Goal: Information Seeking & Learning: Learn about a topic

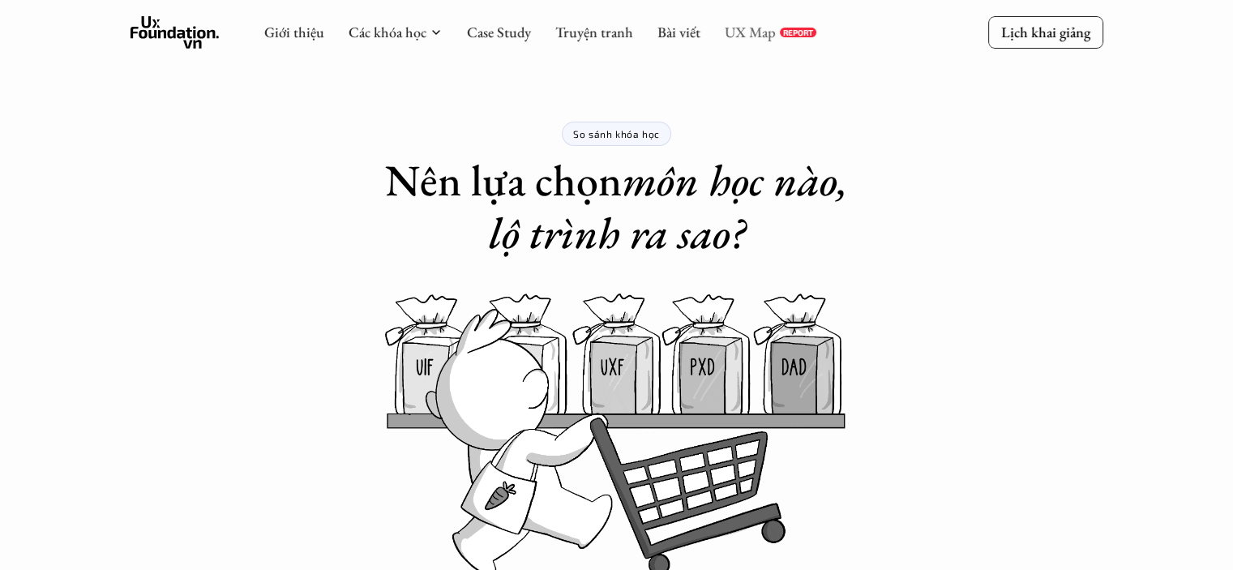
click at [743, 32] on link "UX Map" at bounding box center [750, 32] width 51 height 19
click at [593, 37] on link "Truyện tranh" at bounding box center [594, 32] width 78 height 19
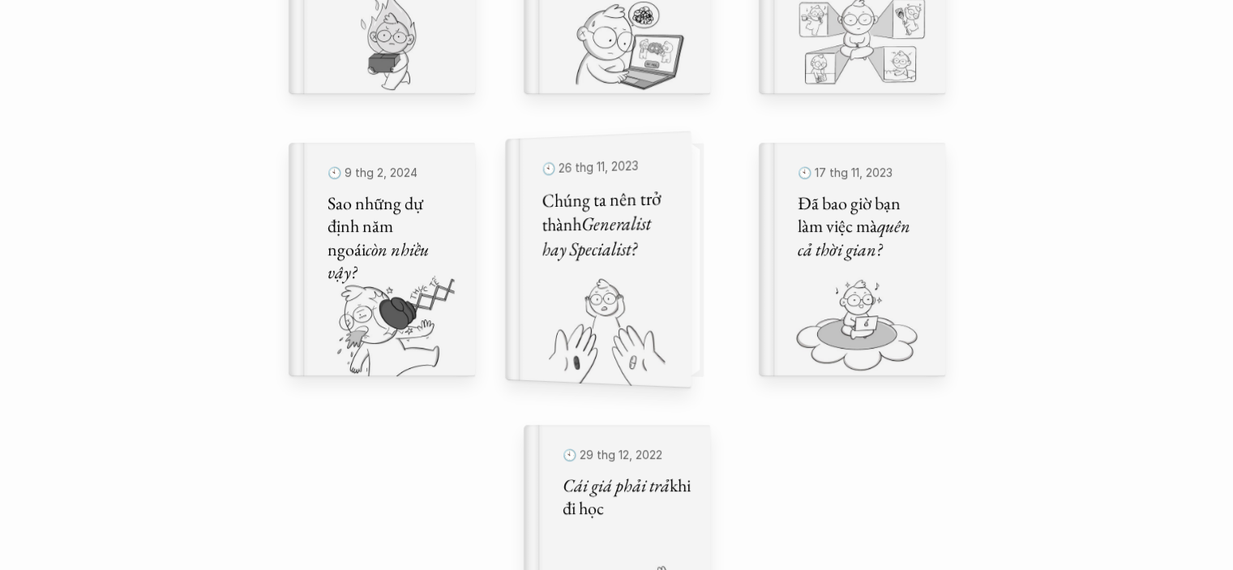
scroll to position [1018, 0]
click at [640, 255] on h5 "Chúng ta nên trở thành Generalist hay Specialist?" at bounding box center [605, 223] width 128 height 76
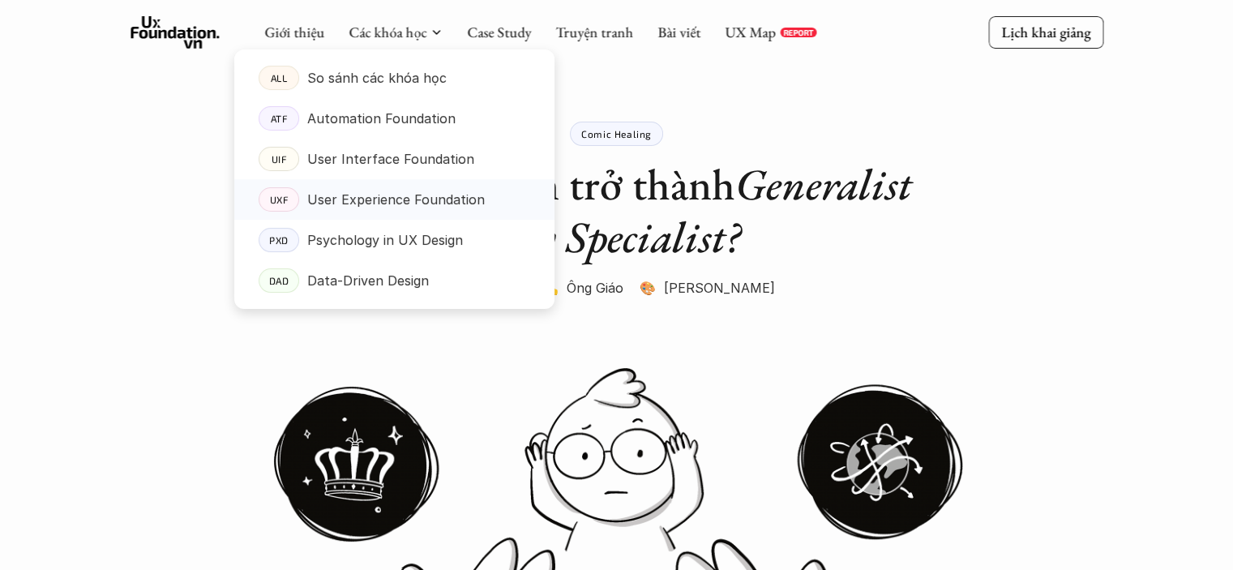
click at [460, 191] on p "User Experience Foundation" at bounding box center [396, 199] width 178 height 24
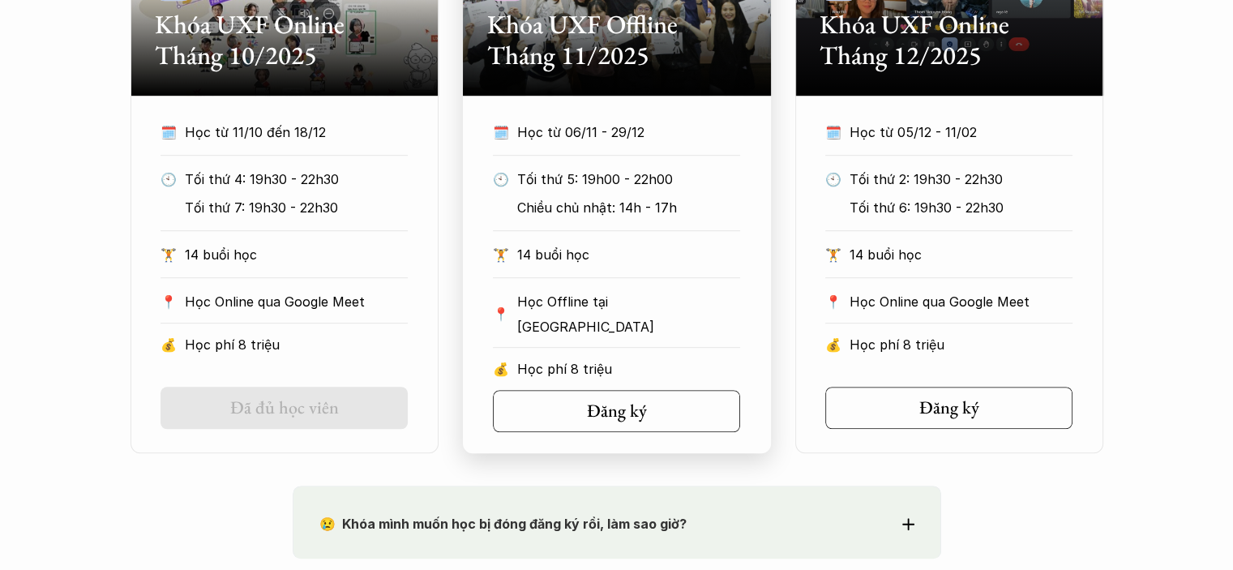
scroll to position [959, 0]
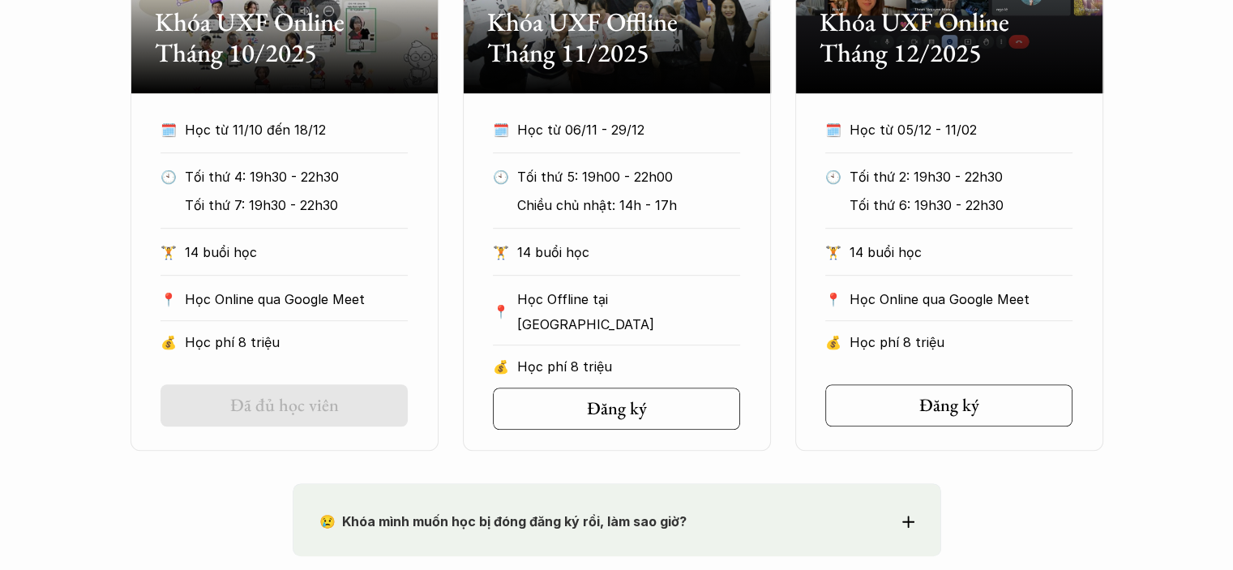
click at [319, 404] on h5 "Đã đủ học viên" at bounding box center [284, 405] width 109 height 21
click at [357, 401] on link "Đã đủ học viên" at bounding box center [283, 405] width 247 height 42
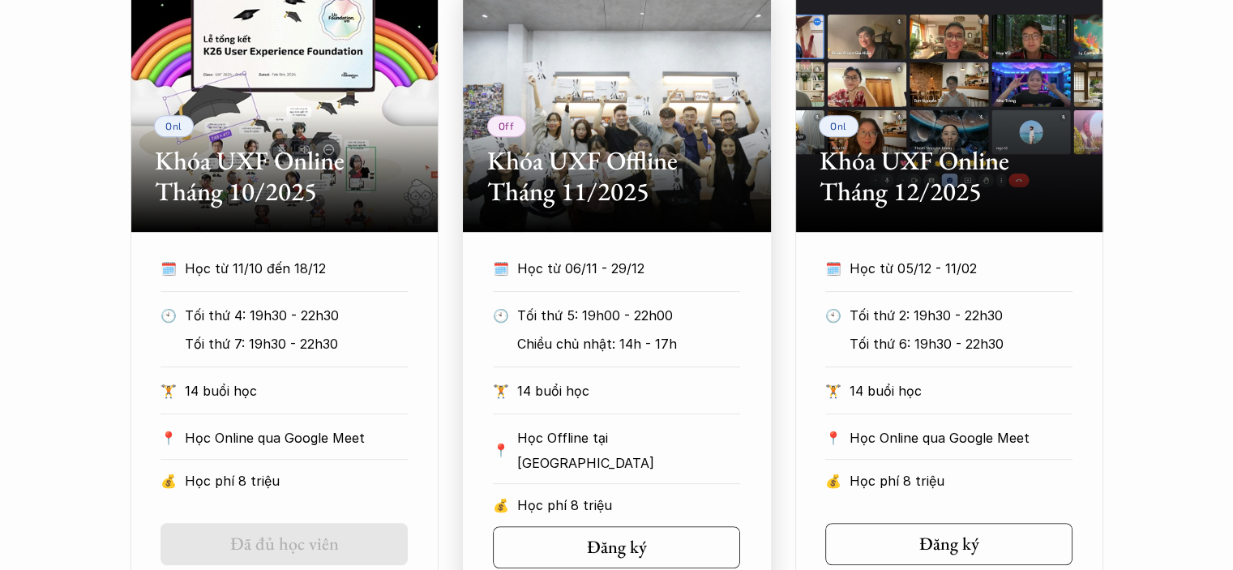
scroll to position [820, 0]
click at [639, 242] on section "Off Khóa UXF Offline Tháng 11/2025 🗓️ Học từ 06/11 - 29/12 🕙 Tối thứ 5: 19h00 -…" at bounding box center [617, 289] width 308 height 601
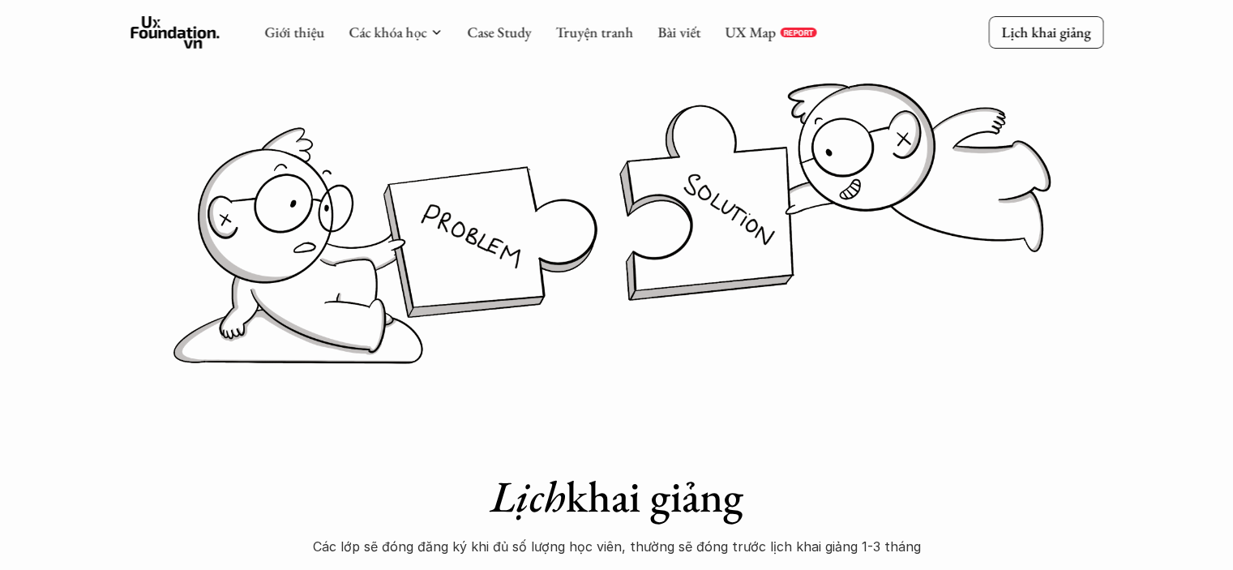
scroll to position [0, 0]
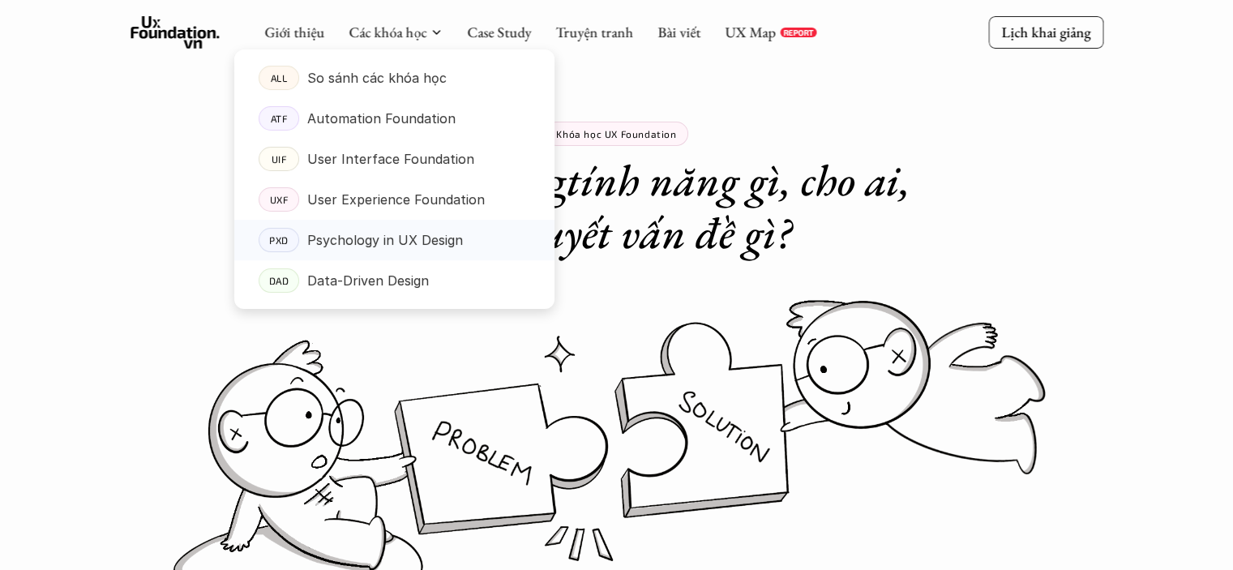
click at [397, 235] on p "Psychology in UX Design" at bounding box center [385, 240] width 156 height 24
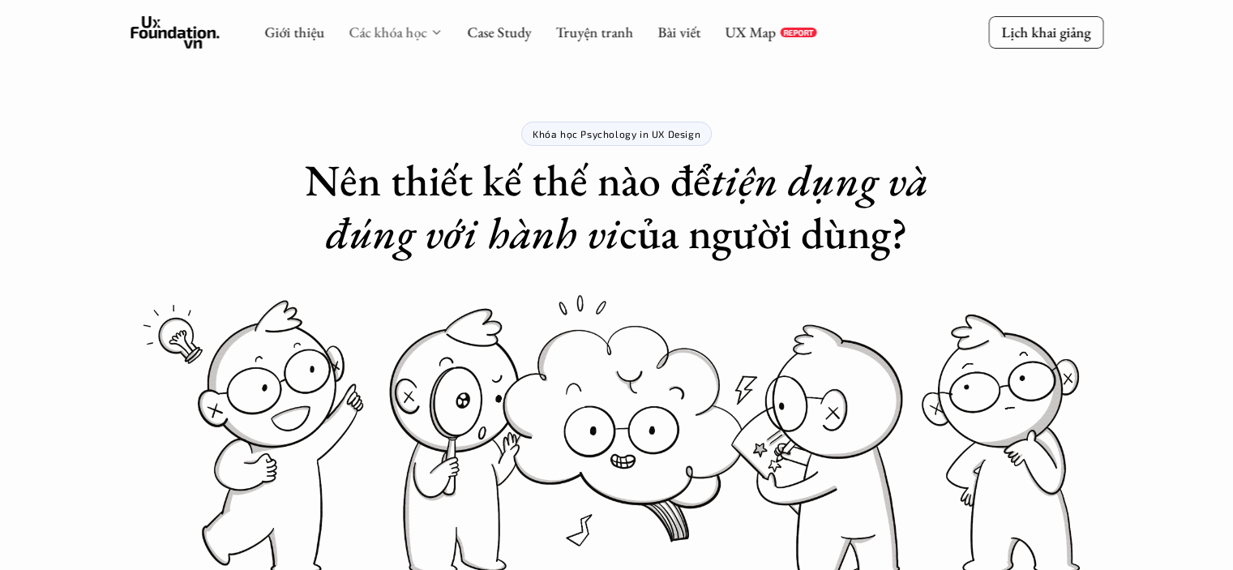
click at [386, 33] on link "Các khóa học" at bounding box center [388, 32] width 78 height 19
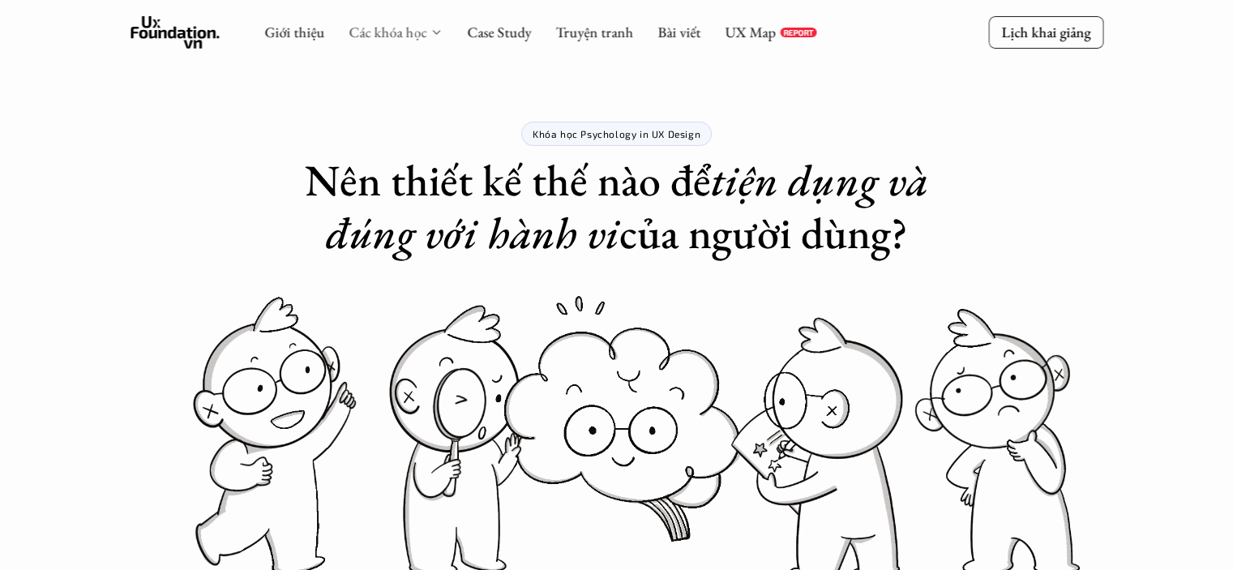
click at [413, 34] on link "Các khóa học" at bounding box center [388, 32] width 78 height 19
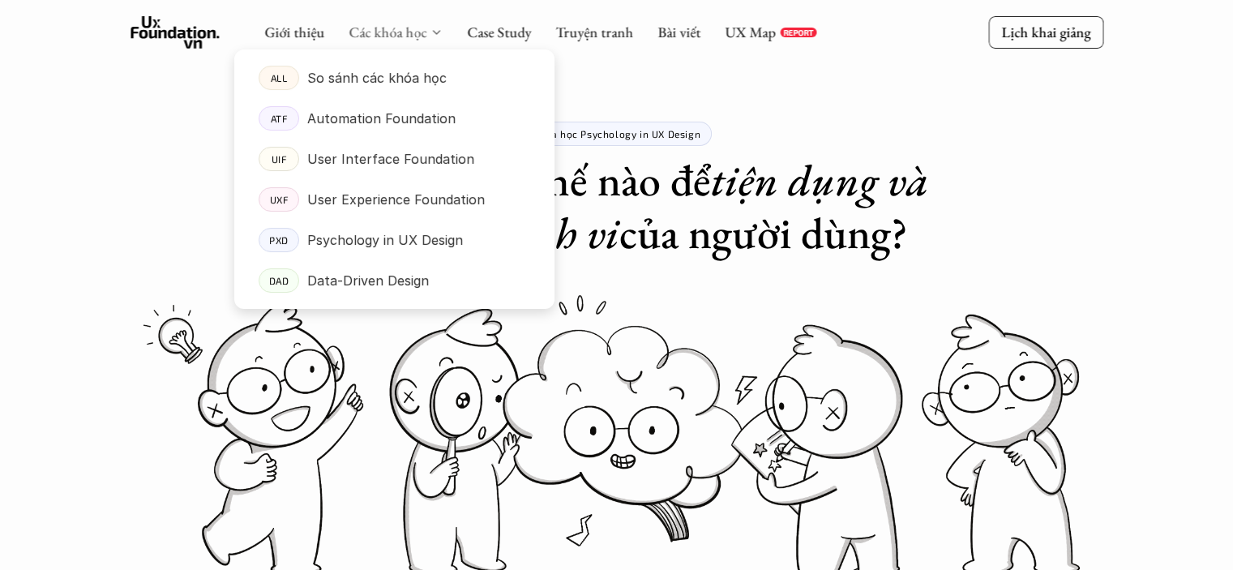
click at [396, 25] on link "Các khóa học" at bounding box center [388, 32] width 78 height 19
click at [374, 76] on p "So sánh các khóa học" at bounding box center [376, 78] width 139 height 24
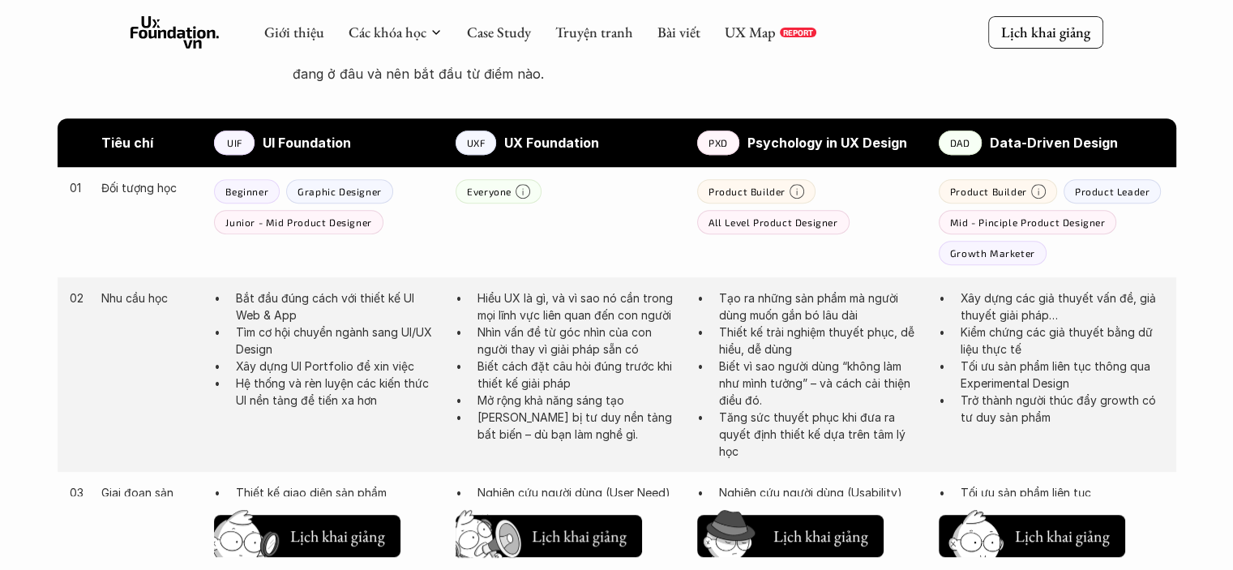
scroll to position [799, 0]
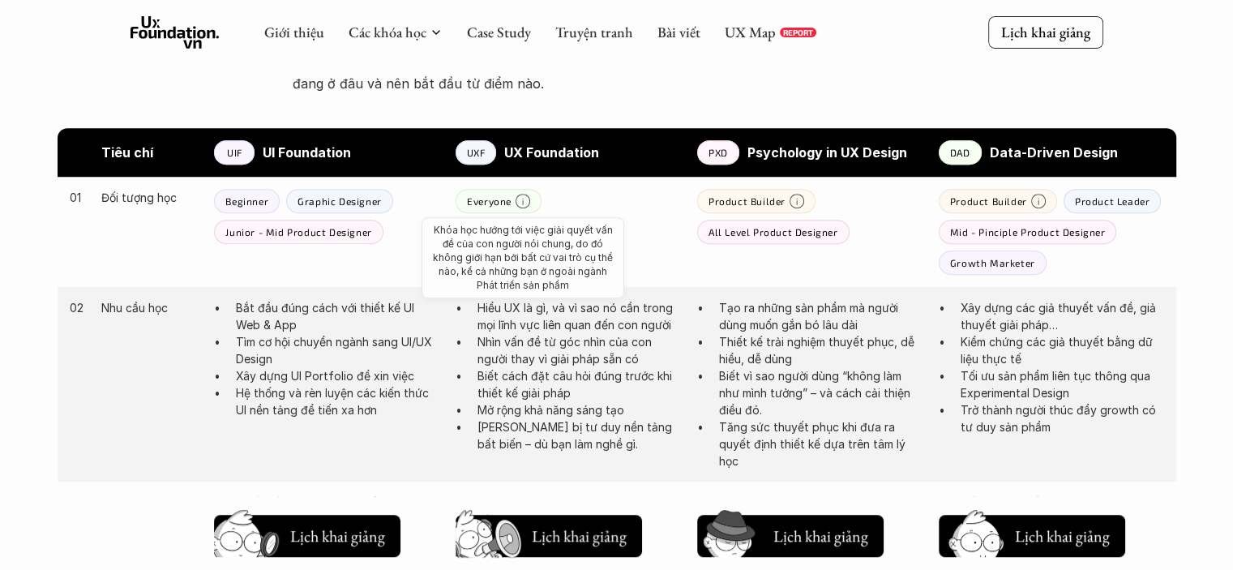
click at [525, 197] on icon at bounding box center [523, 201] width 15 height 15
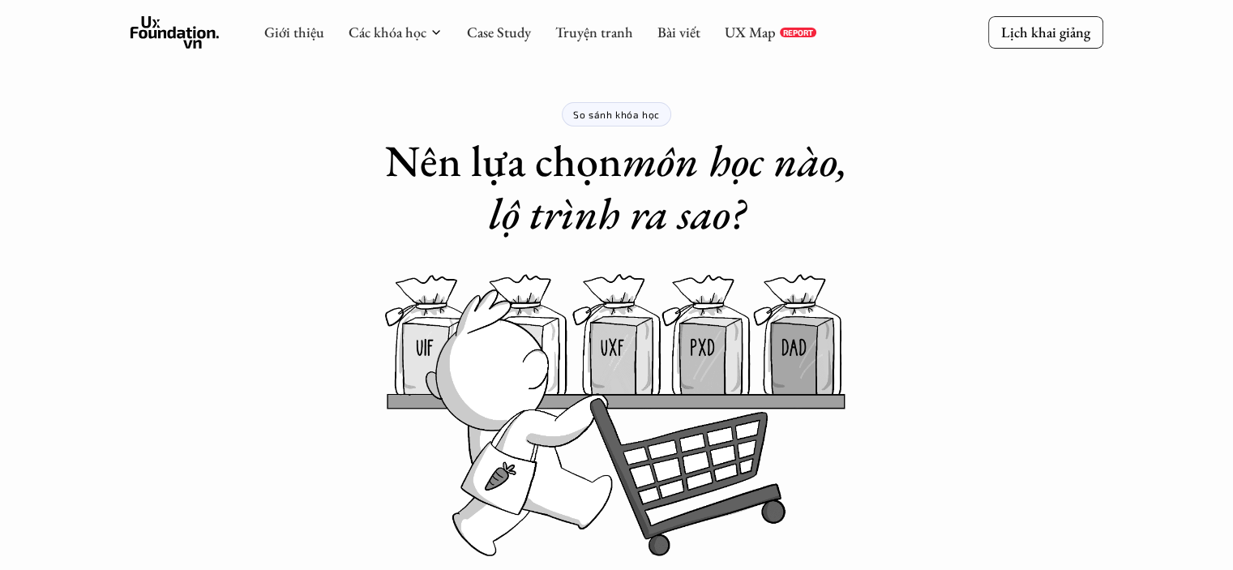
scroll to position [0, 0]
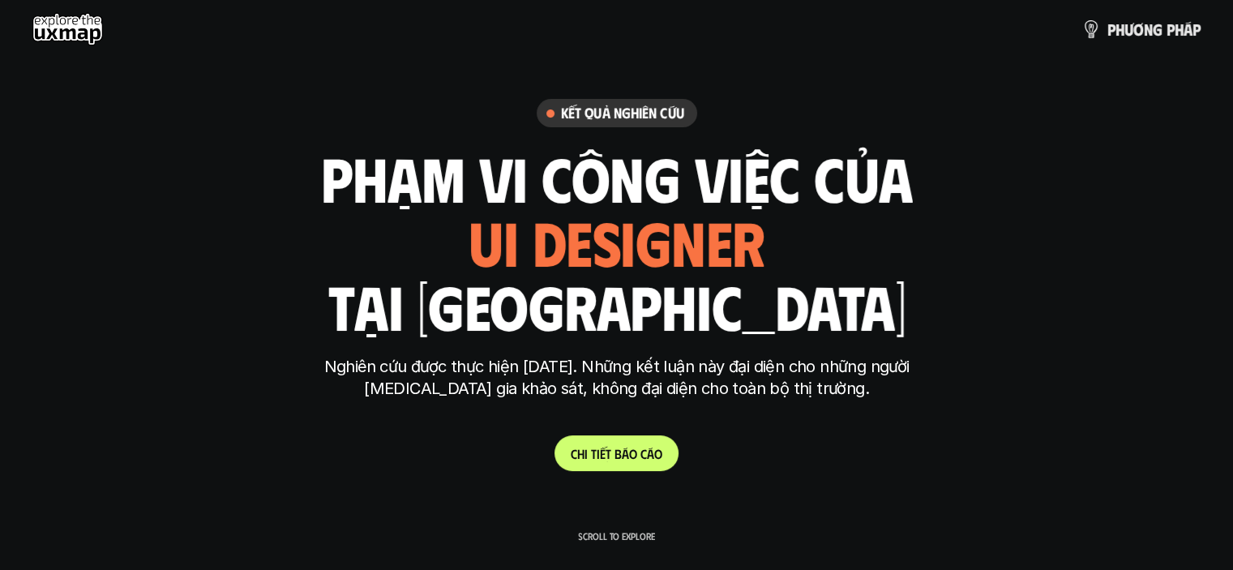
click at [626, 466] on link "C h i t i ế t b á o c á o" at bounding box center [616, 453] width 124 height 36
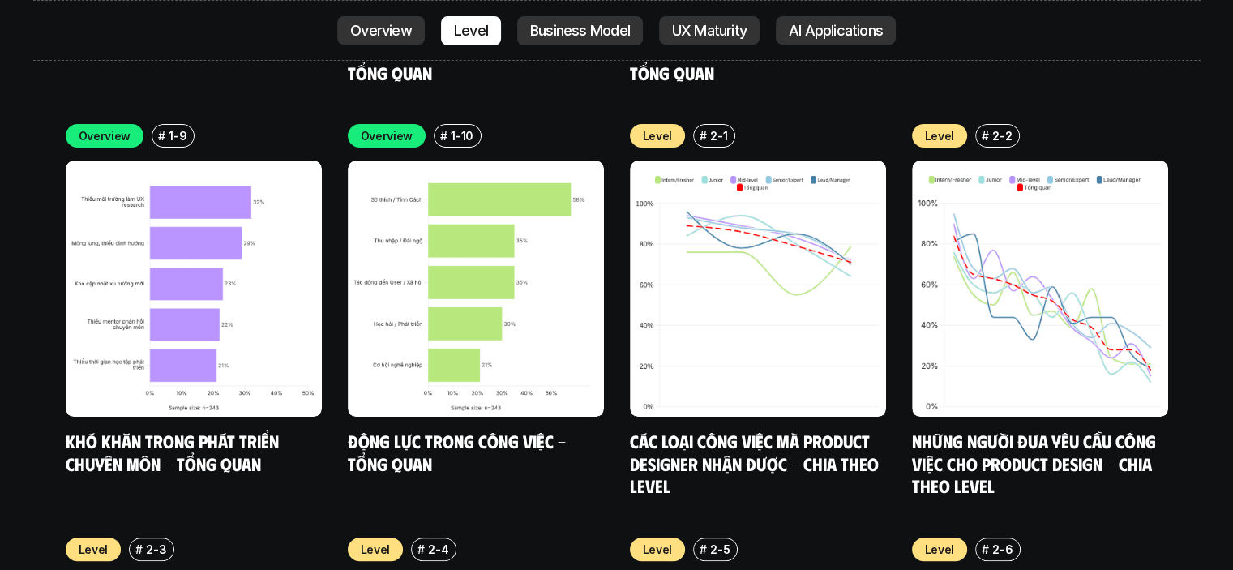
scroll to position [6394, 0]
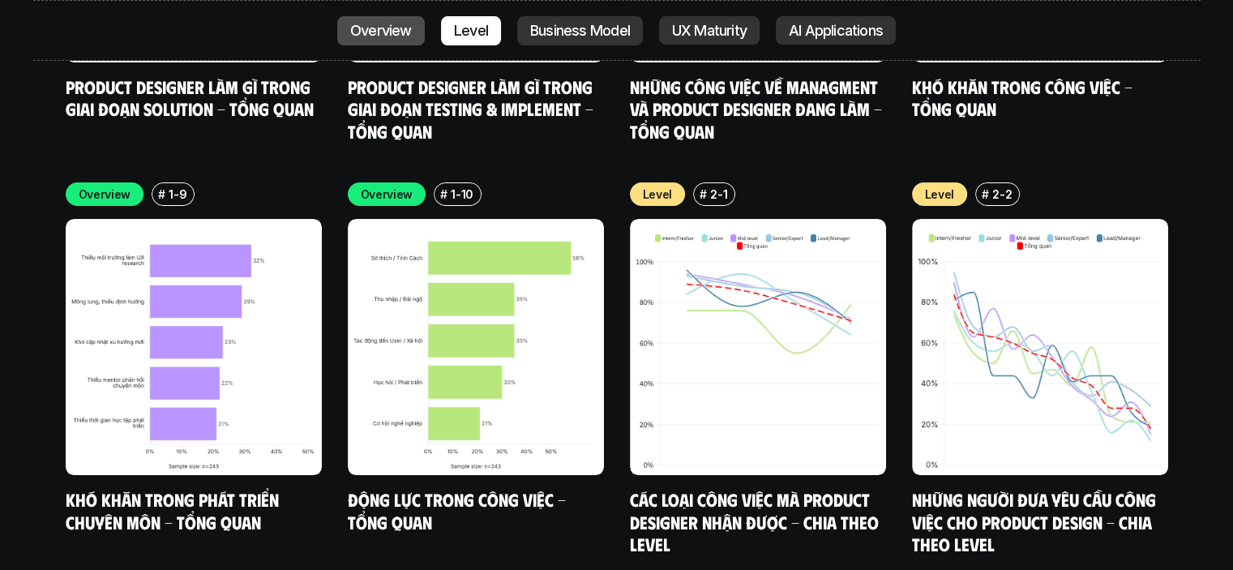
click at [403, 29] on p "Overview" at bounding box center [381, 31] width 62 height 16
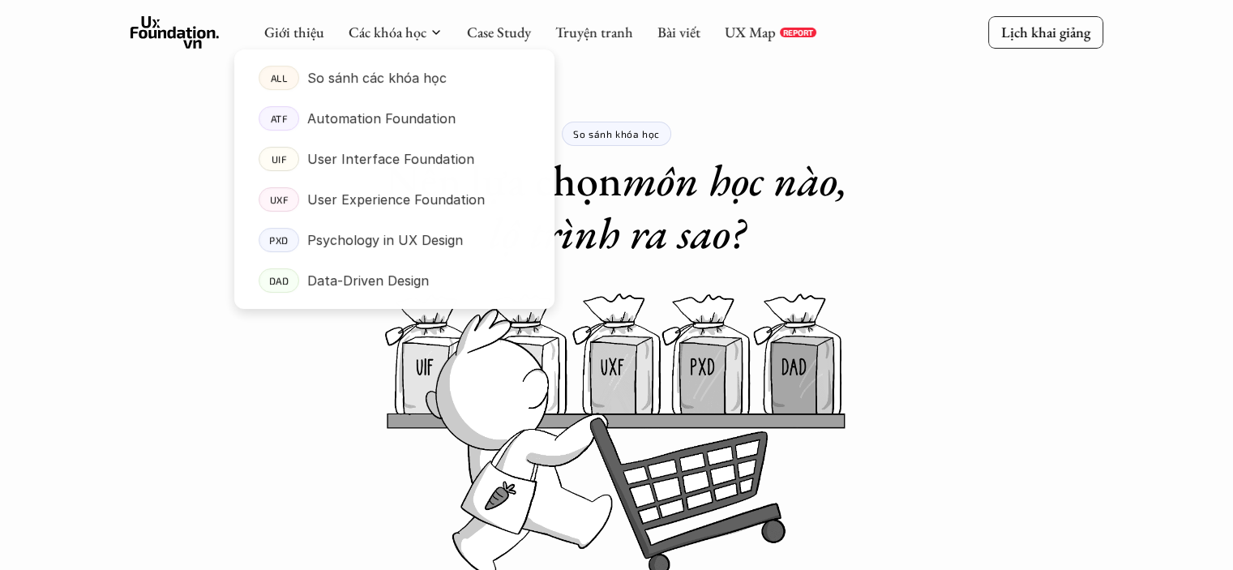
click at [384, 37] on div at bounding box center [394, 166] width 320 height 285
click at [392, 82] on p "So sánh các khóa học" at bounding box center [376, 78] width 139 height 24
click at [401, 77] on p "So sánh các khóa học" at bounding box center [376, 78] width 139 height 24
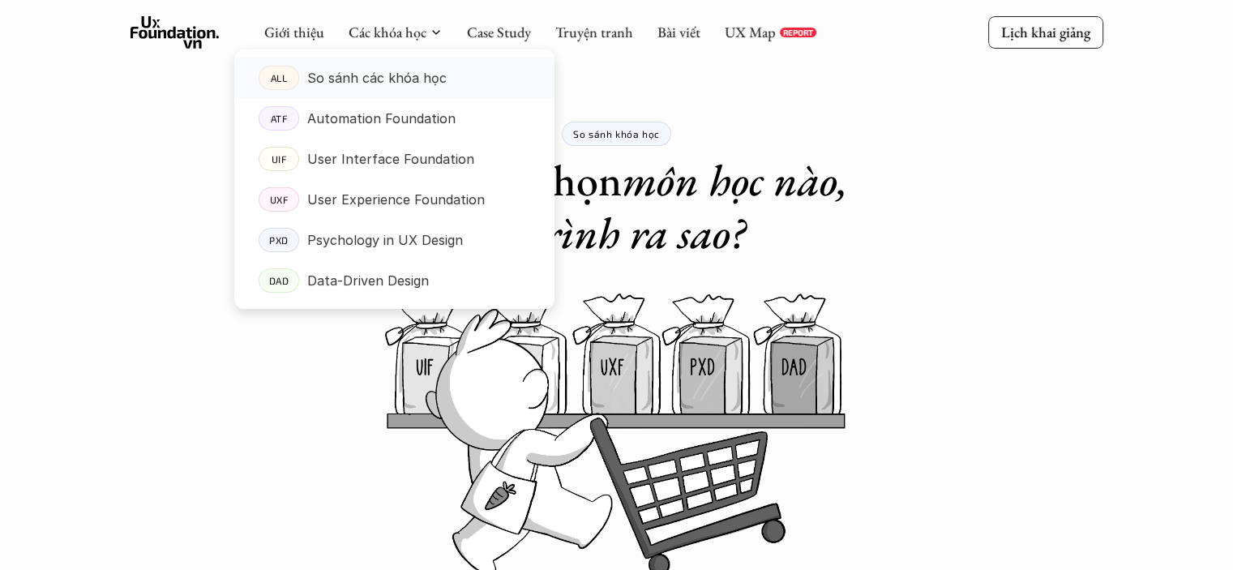
click at [401, 77] on p "So sánh các khóa học" at bounding box center [376, 78] width 139 height 24
click at [410, 190] on p "User Experience Foundation" at bounding box center [396, 199] width 178 height 24
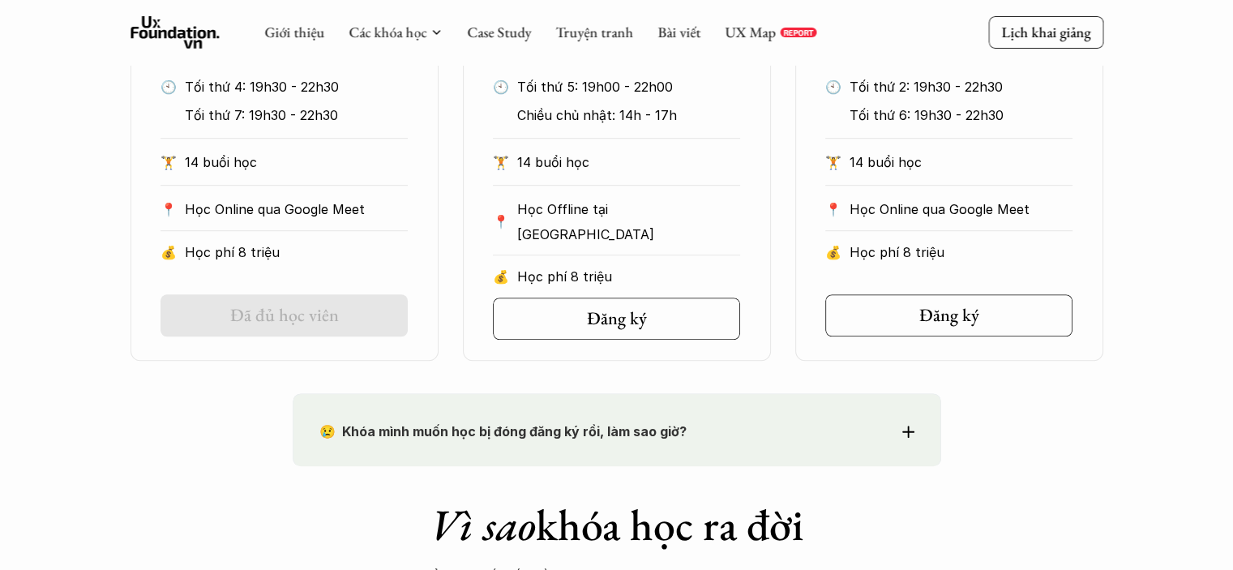
scroll to position [1047, 0]
click at [645, 266] on p "Học phí 8 triệu" at bounding box center [628, 278] width 223 height 24
click at [636, 118] on p "Chiều chủ nhật: 14h - 17h" at bounding box center [628, 117] width 223 height 24
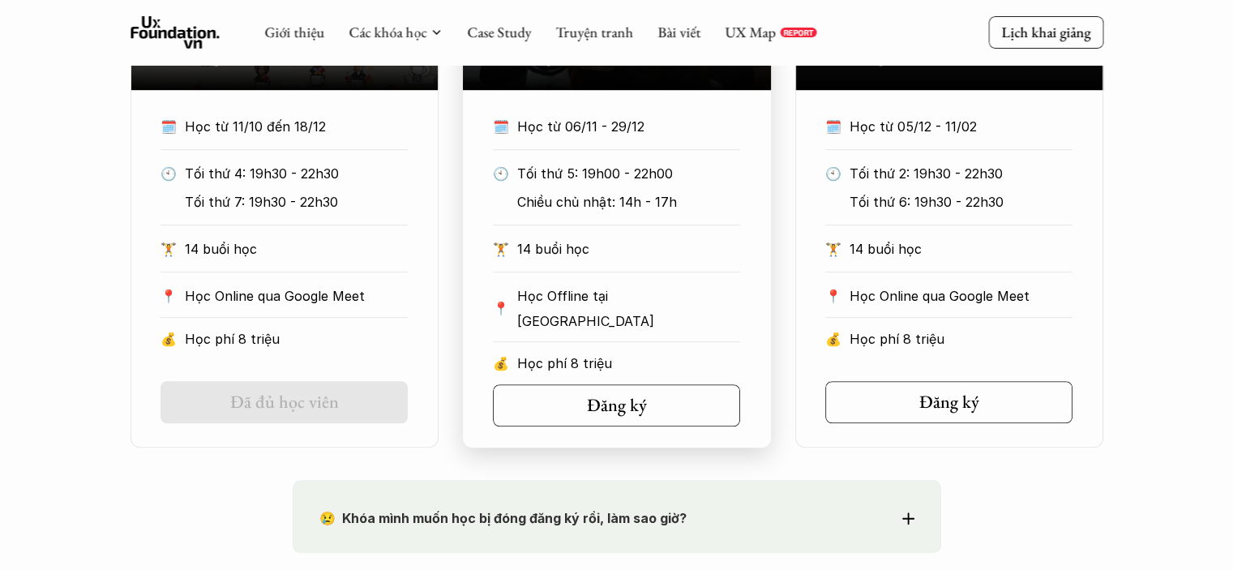
scroll to position [931, 0]
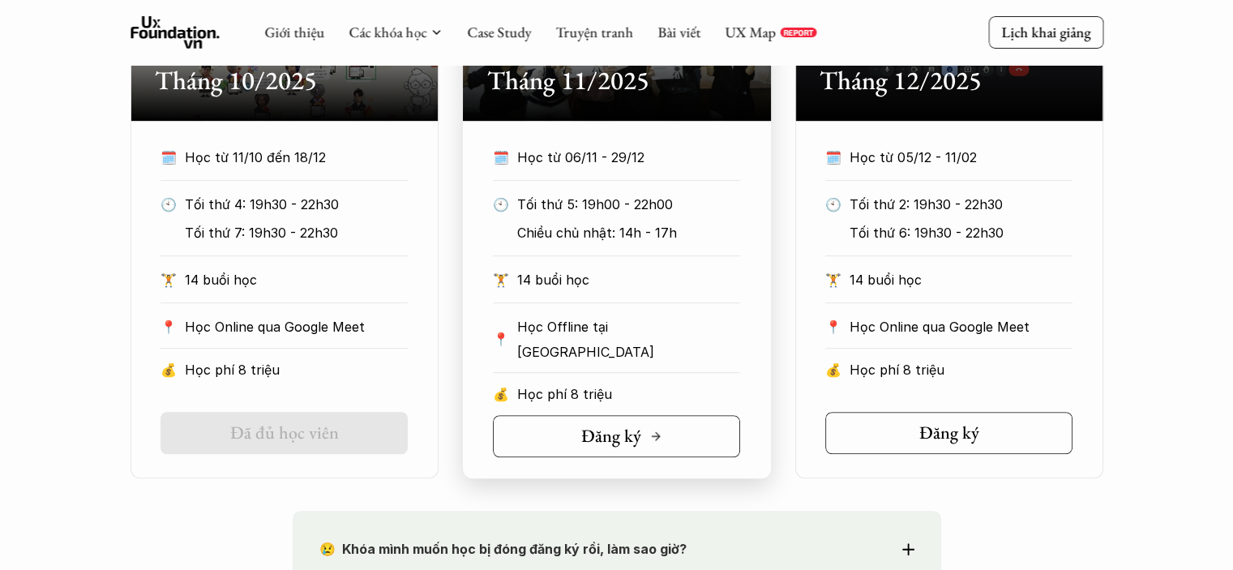
click at [597, 426] on h5 "Đăng ký" at bounding box center [611, 436] width 60 height 21
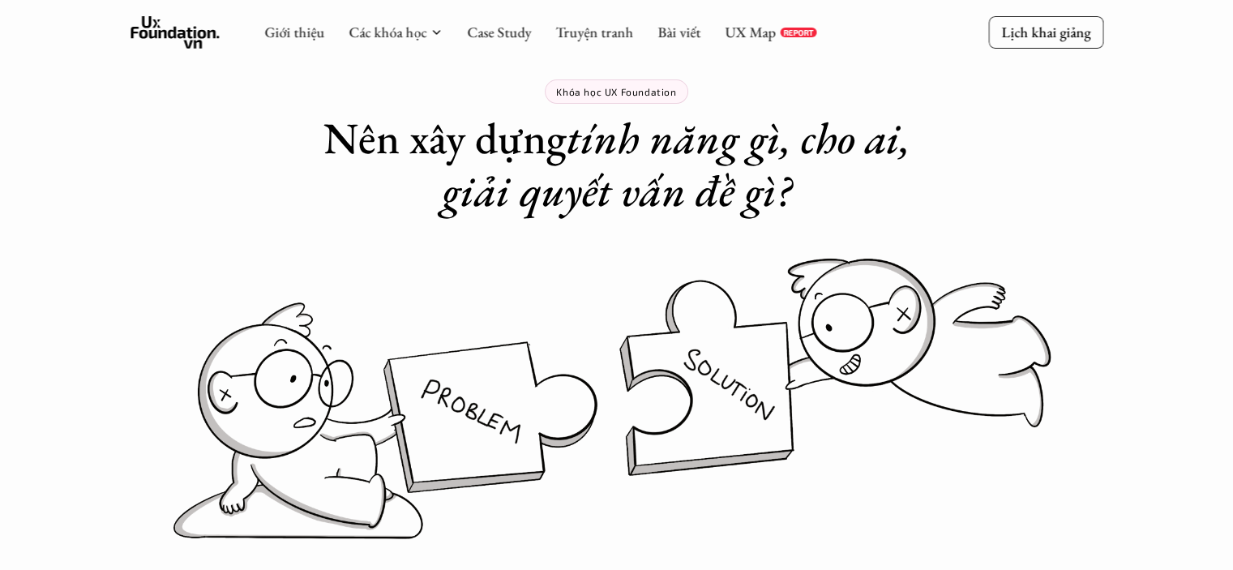
scroll to position [0, 0]
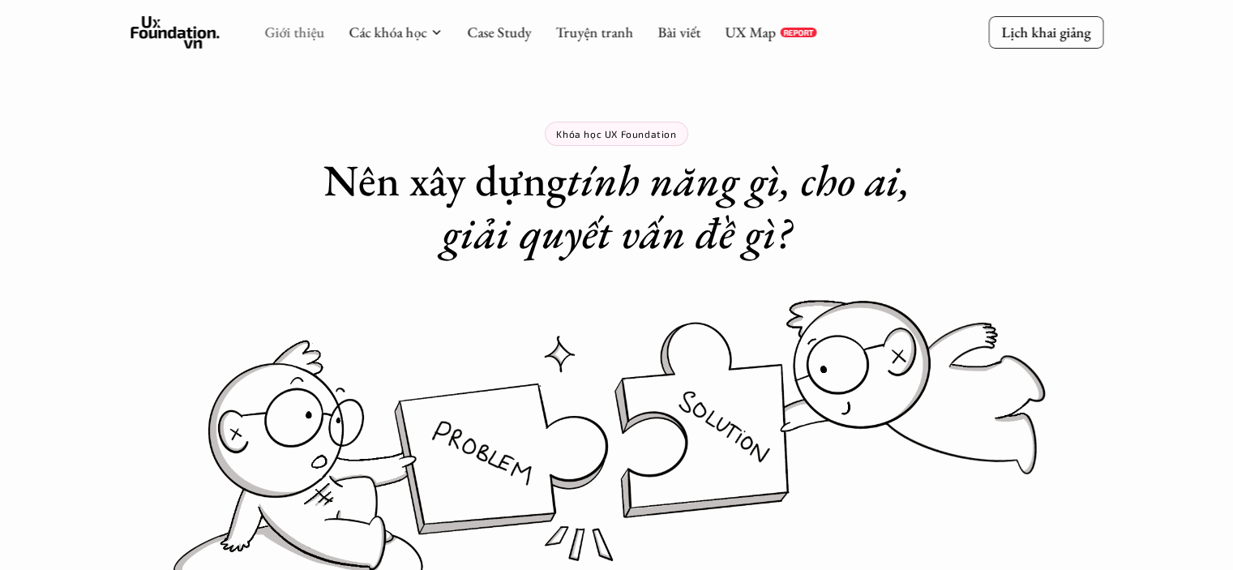
click at [297, 36] on link "Giới thiệu" at bounding box center [294, 32] width 60 height 19
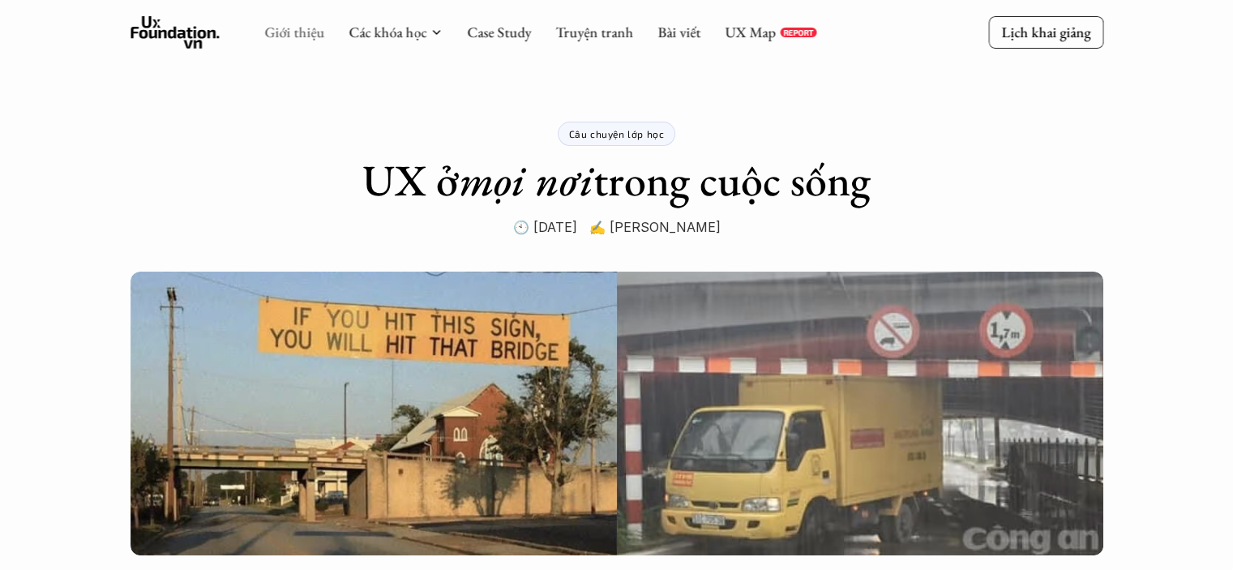
click at [302, 35] on link "Giới thiệu" at bounding box center [294, 32] width 60 height 19
click at [307, 32] on link "Giới thiệu" at bounding box center [294, 32] width 60 height 19
click at [299, 32] on link "Giới thiệu" at bounding box center [294, 32] width 60 height 19
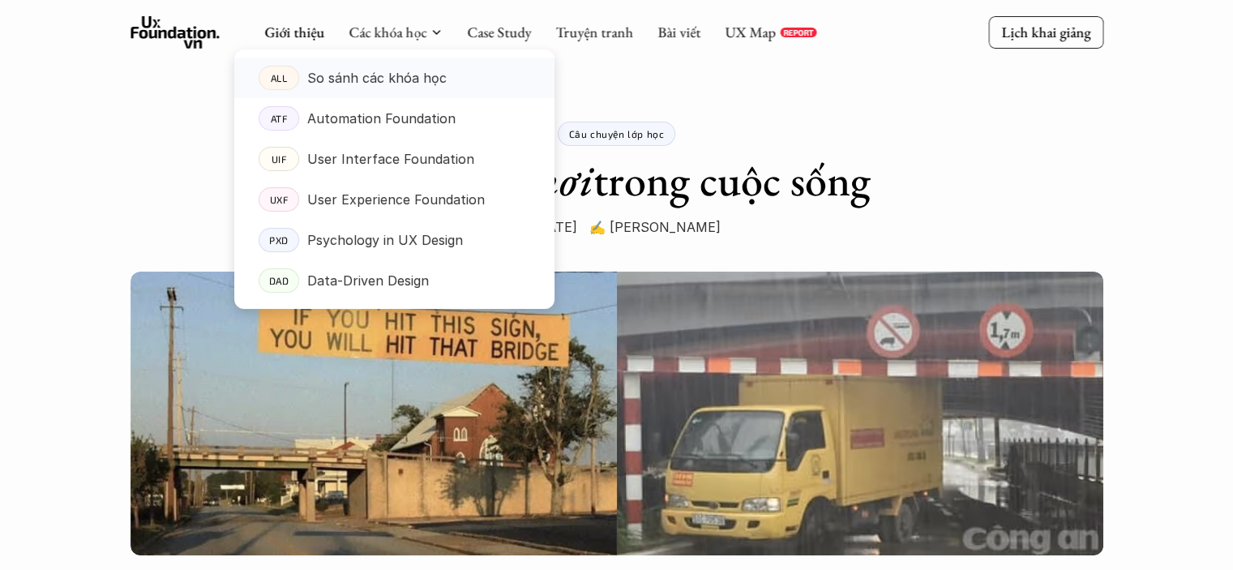
click at [373, 81] on p "So sánh các khóa học" at bounding box center [376, 78] width 139 height 24
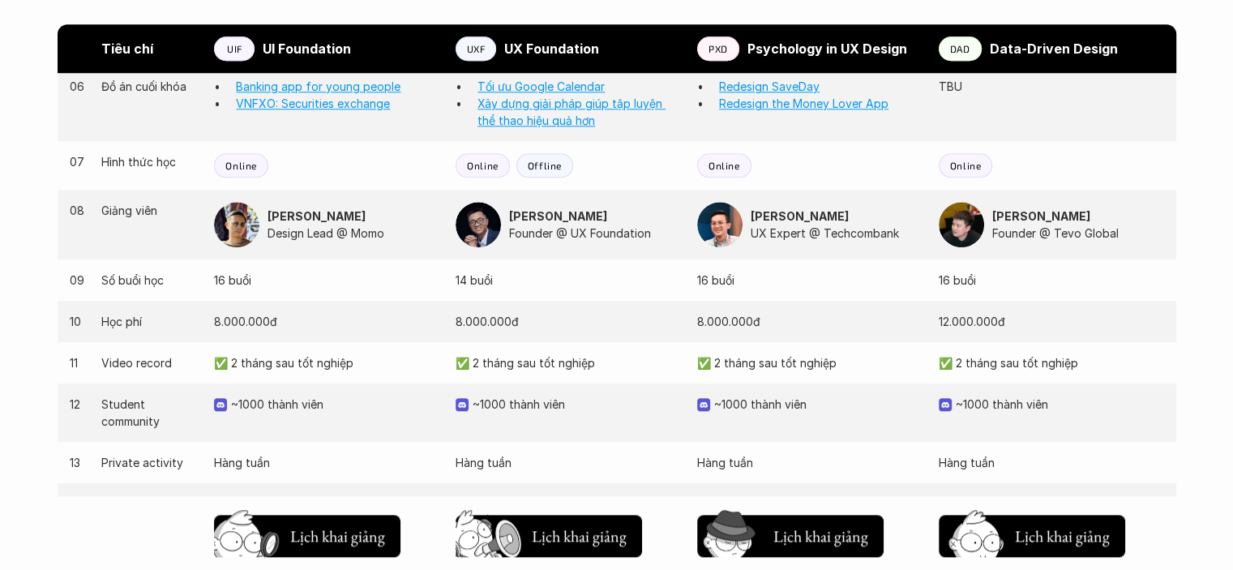
scroll to position [1543, 0]
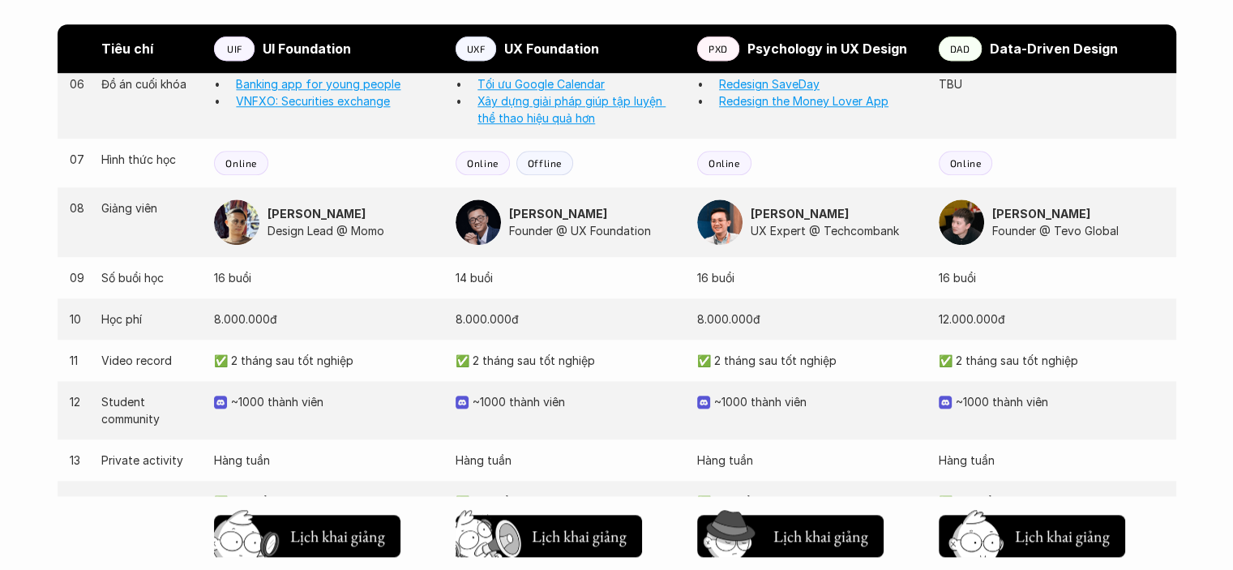
click at [541, 430] on div "12 Student community ~1000 thành viên ~1000 thành viên ~1000 thành viên ~1000 t…" at bounding box center [617, 410] width 1119 height 58
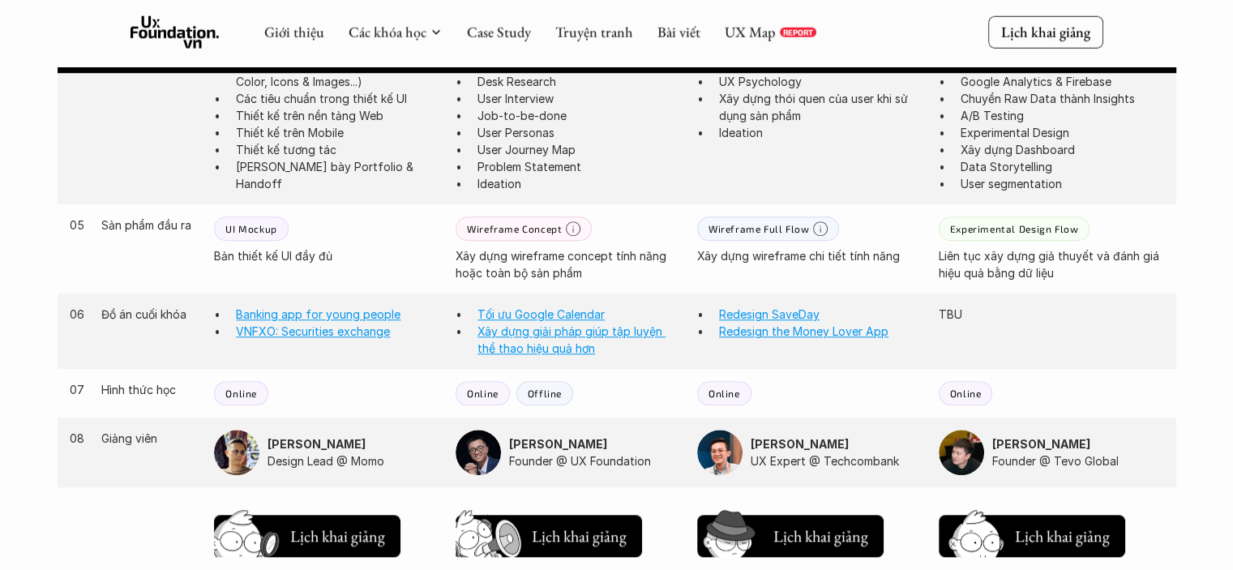
scroll to position [1305, 0]
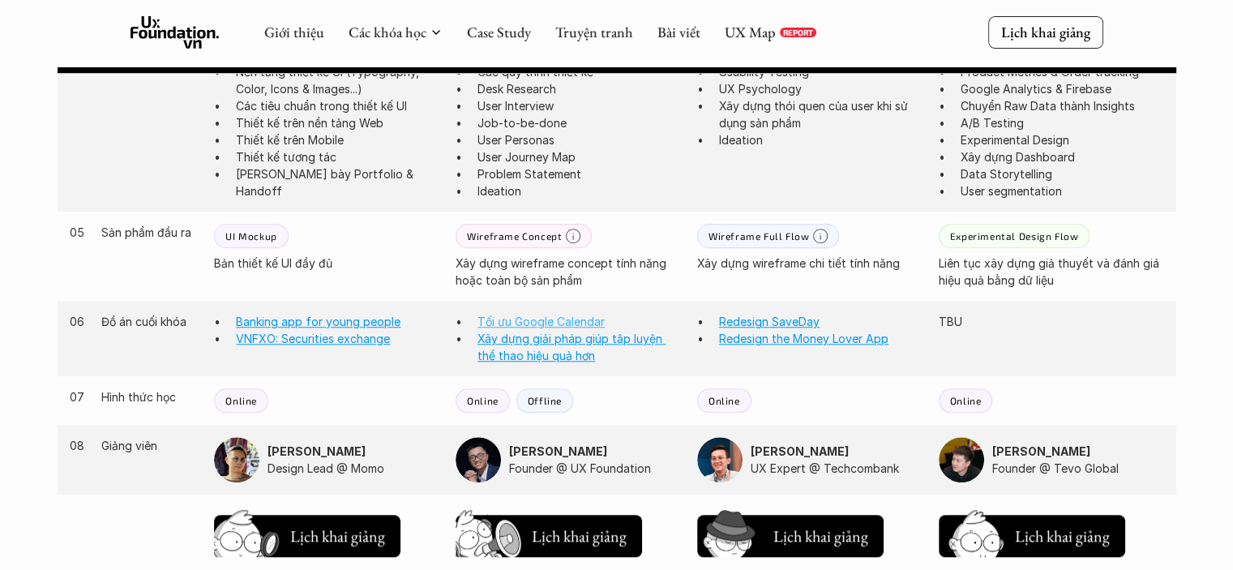
click at [577, 323] on link "Tối ưu Google Calendar" at bounding box center [540, 322] width 127 height 14
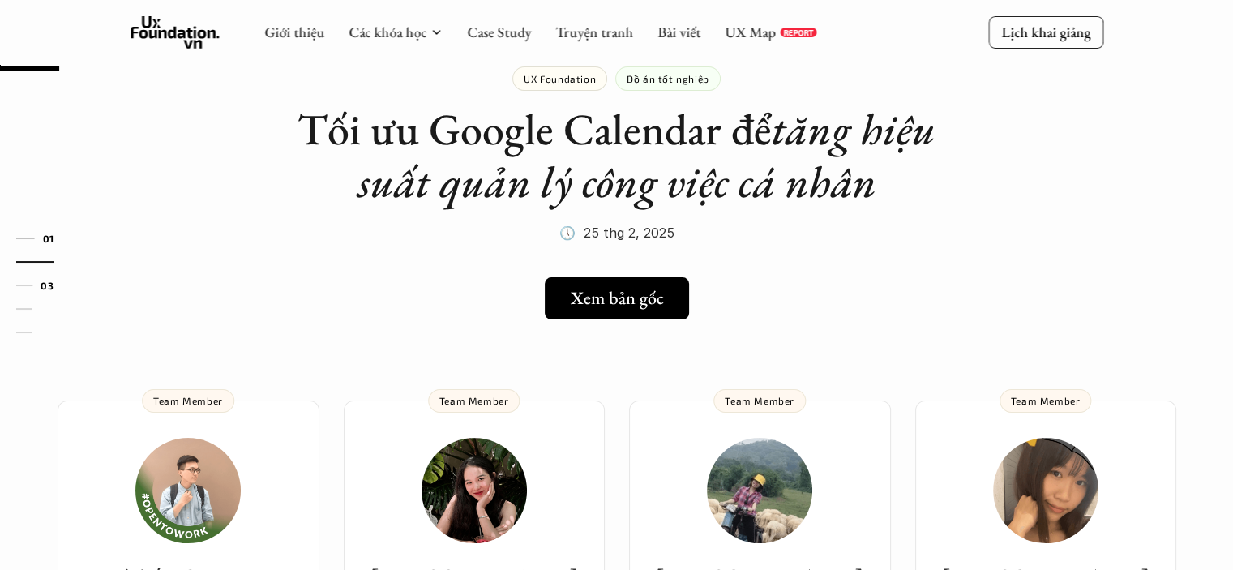
scroll to position [51, 0]
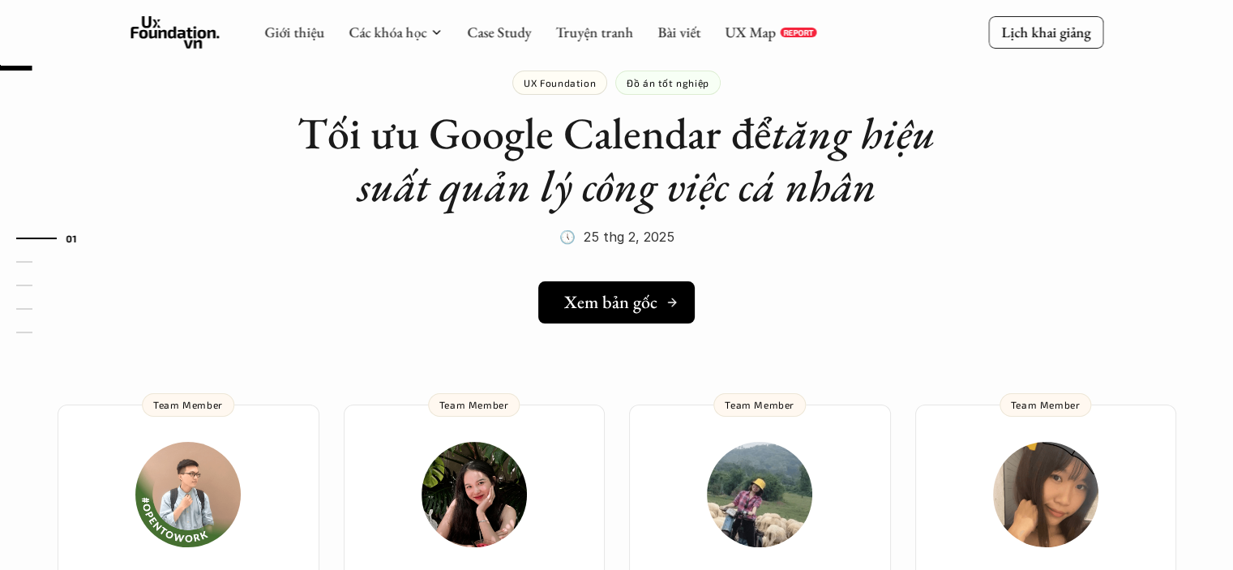
click at [651, 306] on h5 "Xem bản gốc" at bounding box center [610, 302] width 93 height 21
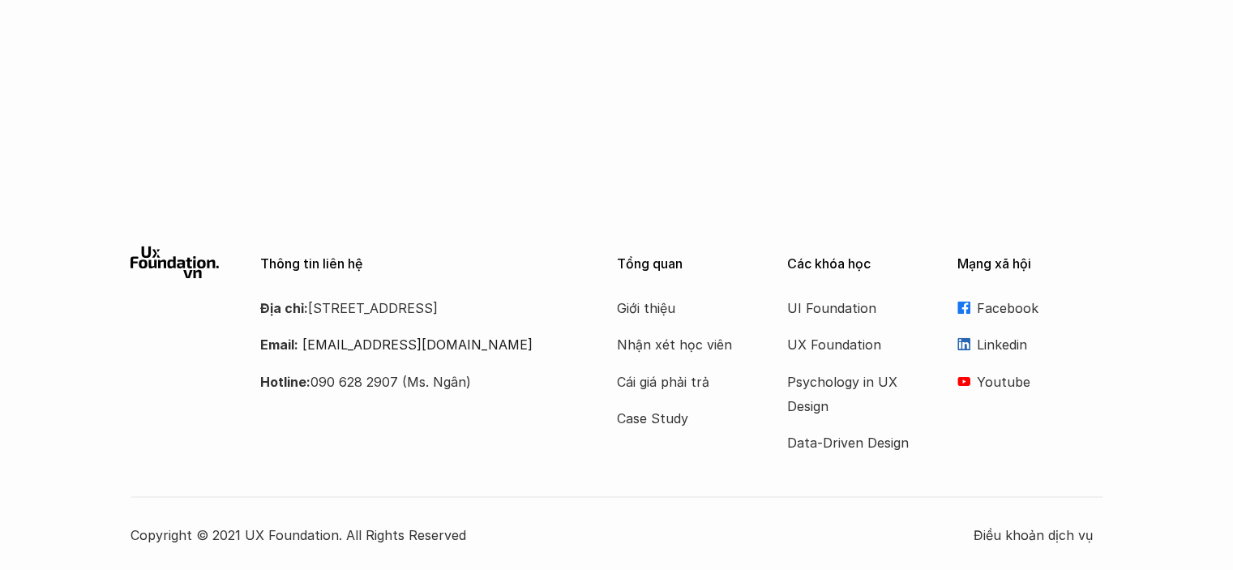
scroll to position [2863, 0]
drag, startPoint x: 378, startPoint y: 336, endPoint x: 314, endPoint y: 306, distance: 70.4
click at [314, 306] on p "Địa chỉ: [STREET_ADDRESS]" at bounding box center [418, 307] width 316 height 24
click at [447, 315] on p "Địa chỉ: [STREET_ADDRESS]" at bounding box center [418, 307] width 316 height 24
click at [368, 319] on p "Địa chỉ: Tầng 6A, số 116 Trung Liệt, phường Trung Liệt, quận Đống Đa" at bounding box center [418, 307] width 316 height 24
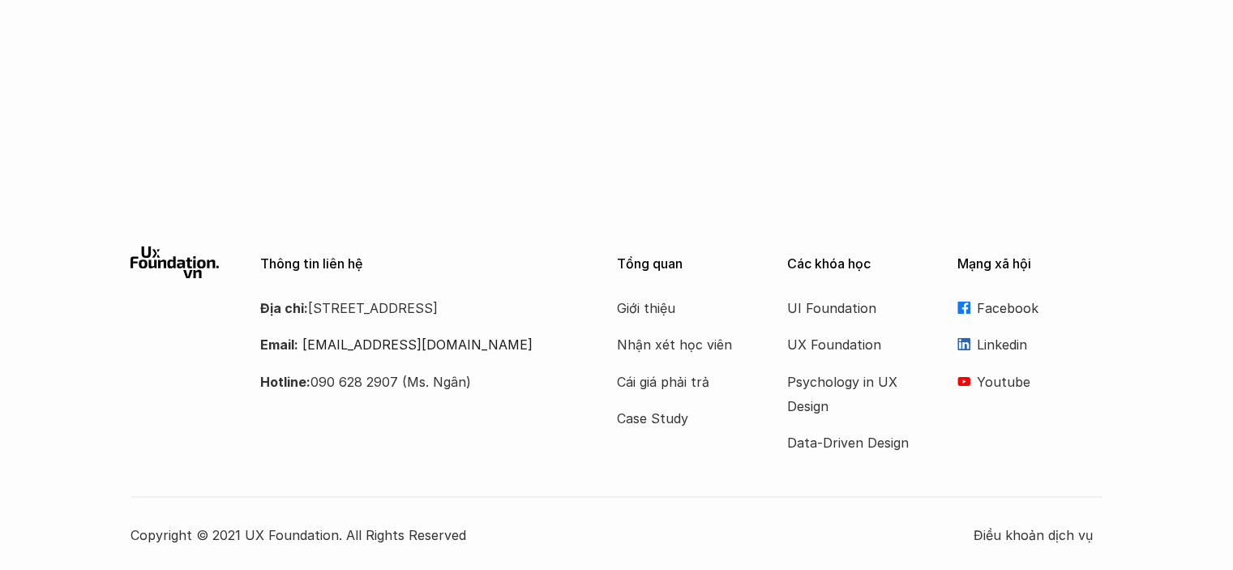
drag, startPoint x: 377, startPoint y: 330, endPoint x: 311, endPoint y: 306, distance: 70.0
click at [311, 306] on p "Địa chỉ: Tầng 6A, số 116 Trung Liệt, phường Trung Liệt, quận Đống Đa" at bounding box center [418, 307] width 316 height 24
copy p "[STREET_ADDRESS]"
click at [706, 173] on div at bounding box center [616, 168] width 1233 height 41
